Goal: Task Accomplishment & Management: Use online tool/utility

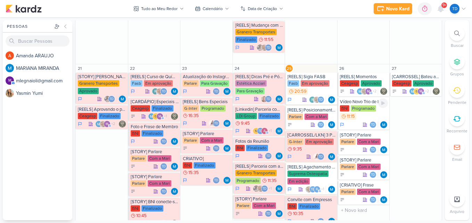
scroll to position [625, 0]
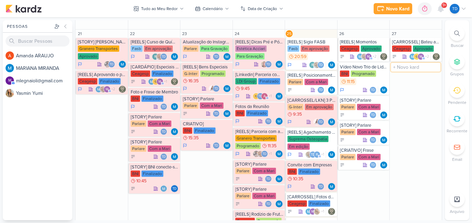
click at [414, 65] on input "text" at bounding box center [415, 67] width 49 height 9
type input "Ideias TATI"
click at [410, 72] on div "Td" at bounding box center [416, 73] width 48 height 7
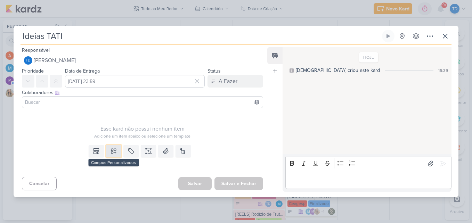
click at [115, 155] on button at bounding box center [113, 151] width 15 height 13
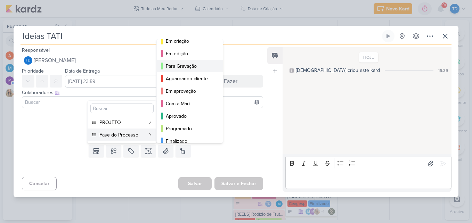
scroll to position [51, 0]
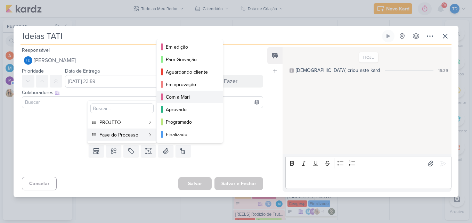
click at [204, 94] on div "Com a Mari" at bounding box center [190, 96] width 49 height 7
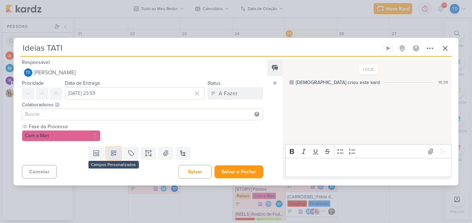
click at [114, 155] on icon at bounding box center [113, 153] width 5 height 5
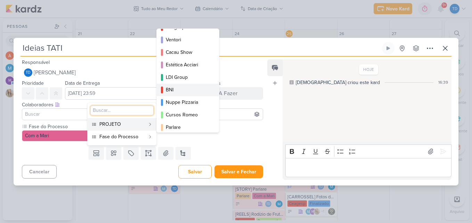
scroll to position [69, 0]
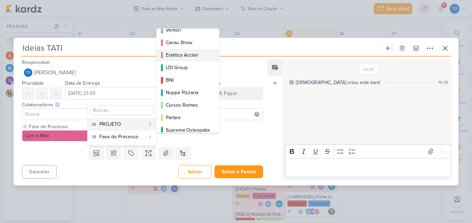
click at [193, 56] on div "Estética Acciari" at bounding box center [188, 54] width 45 height 7
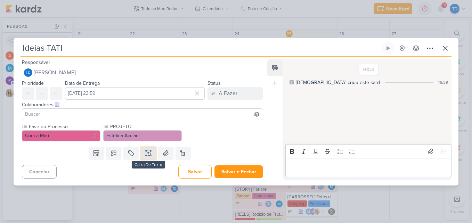
click at [150, 154] on icon at bounding box center [148, 153] width 7 height 7
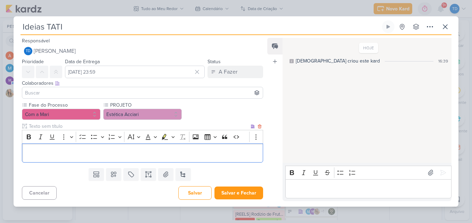
click at [66, 122] on div "Fase do Processo Com a Mari PROJETO" at bounding box center [142, 131] width 241 height 61
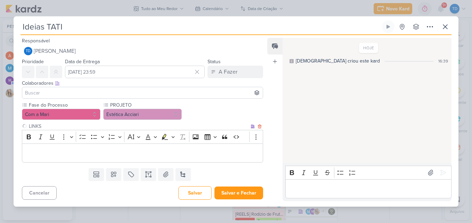
type input "LINKS"
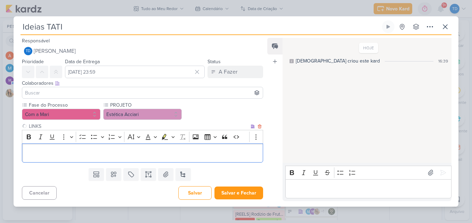
click at [69, 153] on p "Editor editing area: main" at bounding box center [142, 153] width 233 height 8
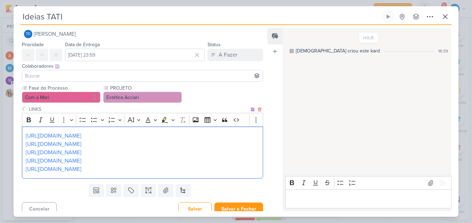
scroll to position [13, 0]
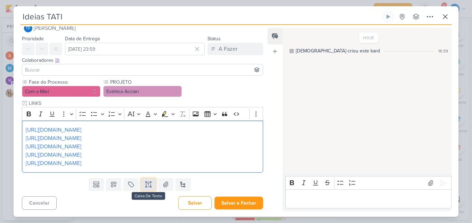
click at [151, 185] on button at bounding box center [148, 184] width 15 height 13
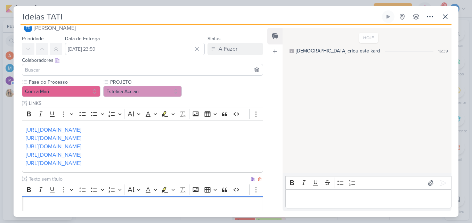
click at [115, 179] on input "text" at bounding box center [138, 178] width 222 height 7
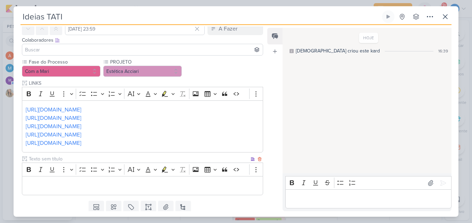
scroll to position [48, 0]
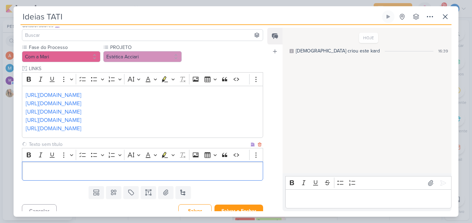
click at [124, 171] on p "Editor editing area: main" at bounding box center [142, 171] width 233 height 8
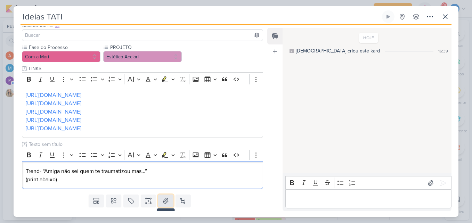
click at [162, 200] on icon at bounding box center [165, 200] width 7 height 7
click at [167, 200] on icon at bounding box center [165, 200] width 7 height 7
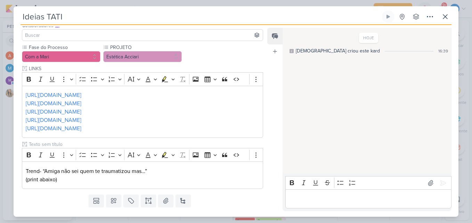
click at [172, 201] on div "Templates Campos Personalizados PROJETO Granero Transportes Fasb BNI" at bounding box center [140, 201] width 252 height 18
click at [171, 200] on button at bounding box center [165, 200] width 15 height 13
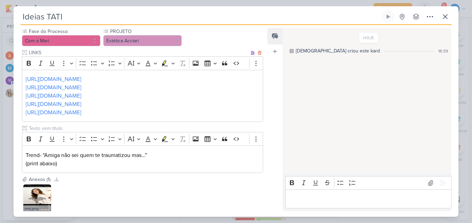
scroll to position [105, 0]
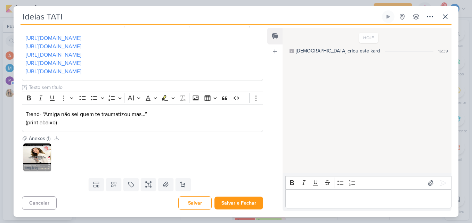
click at [39, 158] on img at bounding box center [37, 157] width 28 height 28
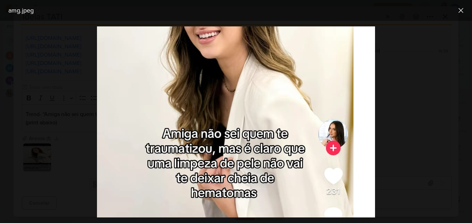
scroll to position [174, 0]
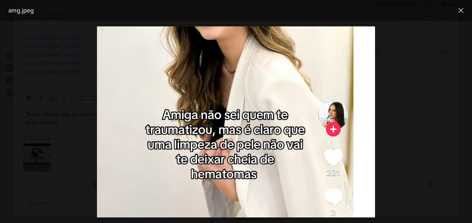
click at [263, 42] on img at bounding box center [225, 131] width 256 height 556
click at [457, 7] on icon at bounding box center [460, 10] width 8 height 8
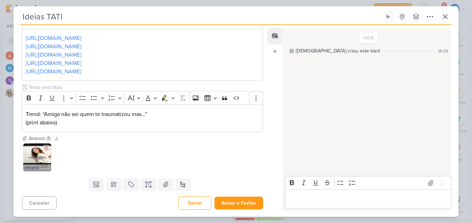
click at [47, 160] on img at bounding box center [37, 157] width 28 height 28
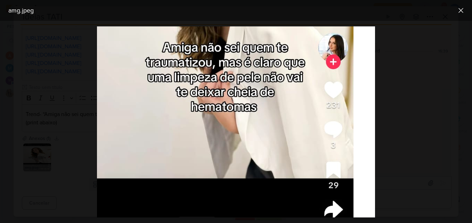
scroll to position [243, 0]
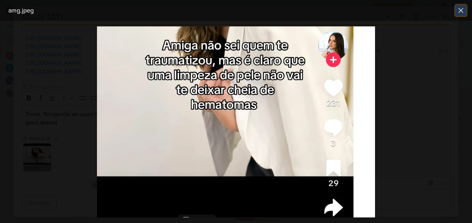
click at [456, 13] on button at bounding box center [460, 10] width 11 height 11
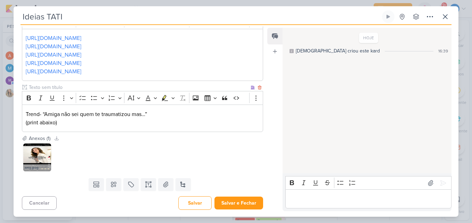
click at [114, 125] on p "(print abaixo)" at bounding box center [142, 122] width 233 height 8
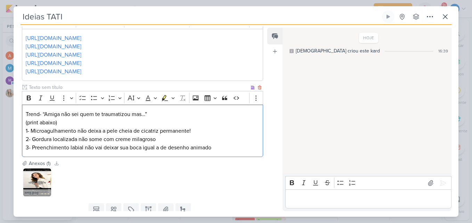
click at [216, 148] on p "3- Preenchimento labial não vai deixar sua boca igual a de desenho animado" at bounding box center [142, 147] width 233 height 8
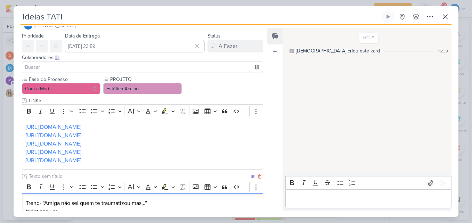
scroll to position [0, 0]
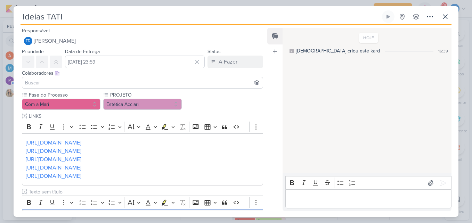
click at [119, 86] on input at bounding box center [143, 82] width 238 height 8
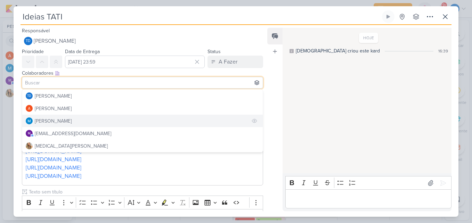
click at [72, 122] on div "[PERSON_NAME]" at bounding box center [53, 120] width 37 height 7
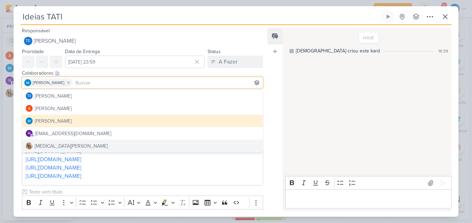
click at [186, 177] on p "[URL][DOMAIN_NAME]" at bounding box center [142, 176] width 233 height 8
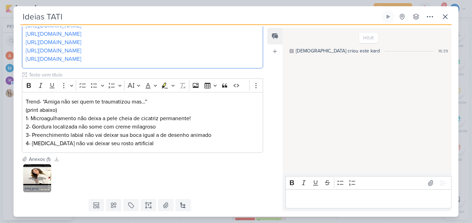
scroll to position [138, 0]
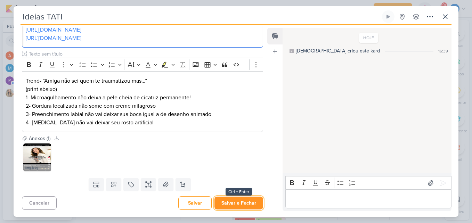
click at [240, 208] on button "Salvar e Fechar" at bounding box center [238, 203] width 49 height 13
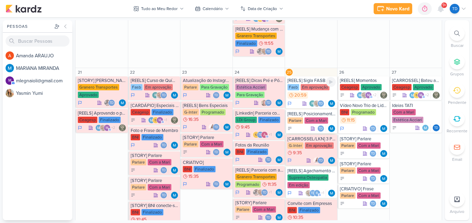
scroll to position [621, 0]
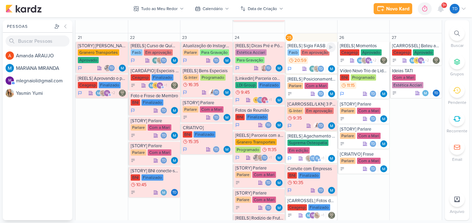
click at [303, 94] on div "Td" at bounding box center [311, 93] width 48 height 7
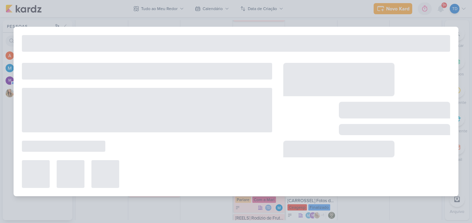
type input "[REELS] Posicionamento Digital"
type input "[DATE] 23:59"
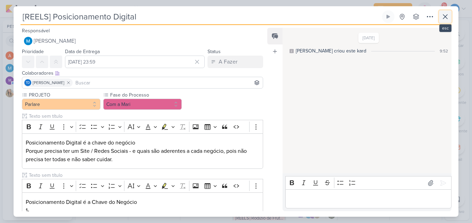
click at [448, 19] on icon at bounding box center [445, 17] width 8 height 8
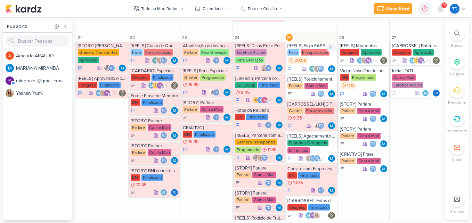
click at [308, 61] on div "Fasb Em aprovação 20:59" at bounding box center [311, 56] width 48 height 15
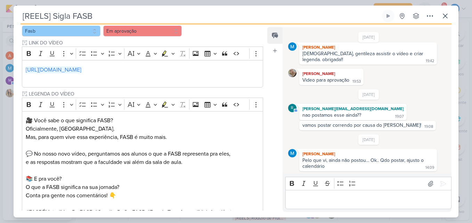
scroll to position [278, 0]
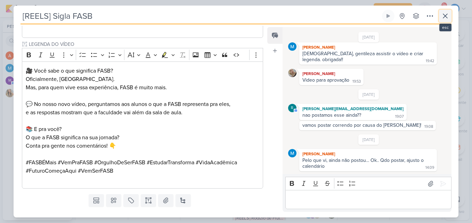
click at [449, 11] on button at bounding box center [445, 16] width 13 height 13
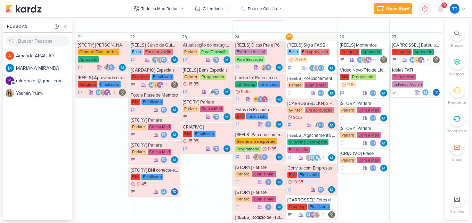
scroll to position [621, 0]
